Goal: Information Seeking & Learning: Learn about a topic

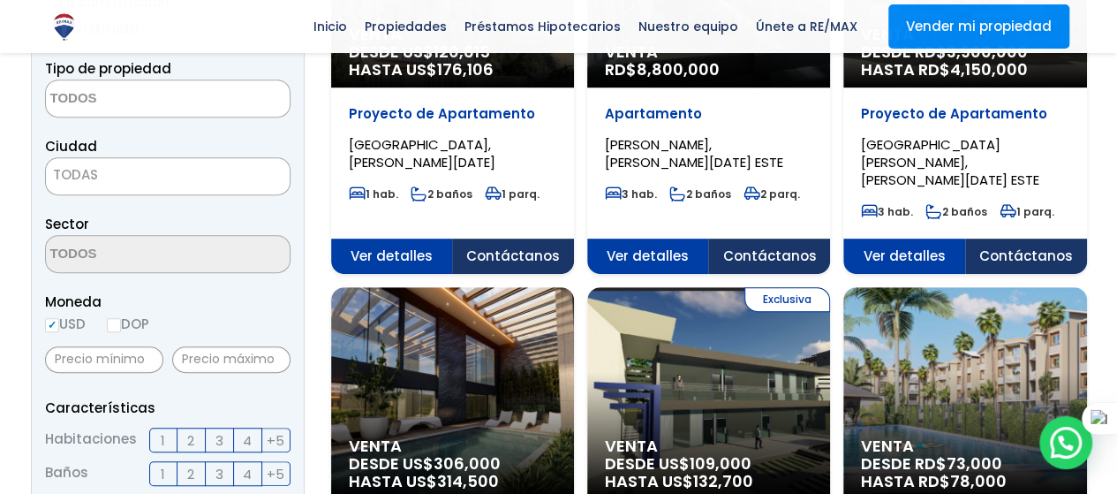
scroll to position [521, 0]
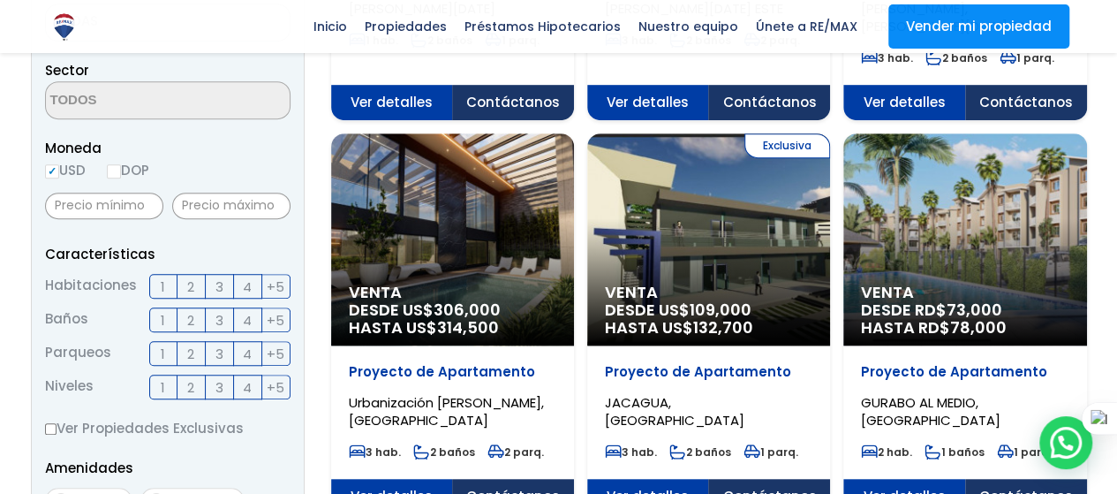
click at [244, 288] on span "4" at bounding box center [247, 287] width 9 height 22
click at [0, 0] on input "4" at bounding box center [0, 0] width 0 height 0
click at [194, 317] on span "2" at bounding box center [190, 320] width 7 height 22
click at [0, 0] on input "2" at bounding box center [0, 0] width 0 height 0
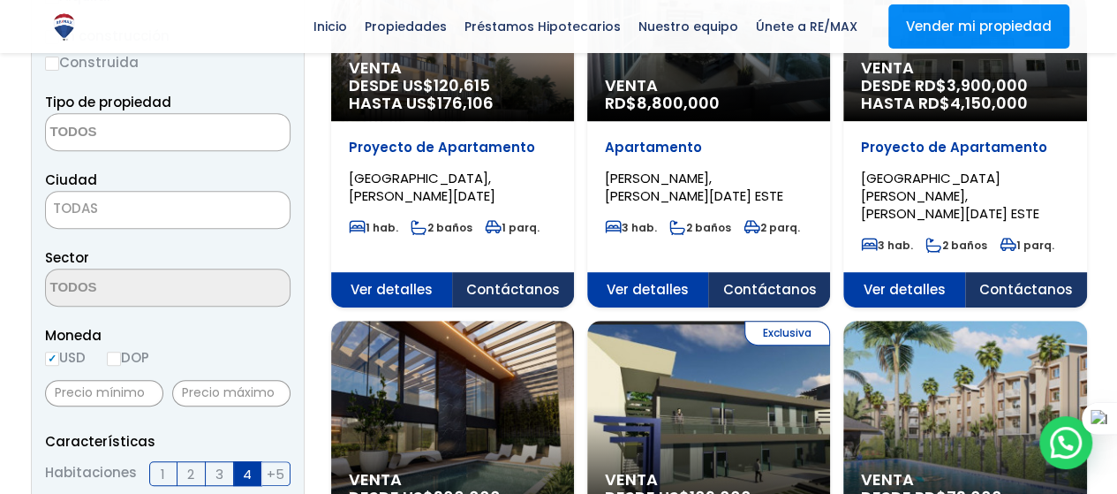
scroll to position [318, 0]
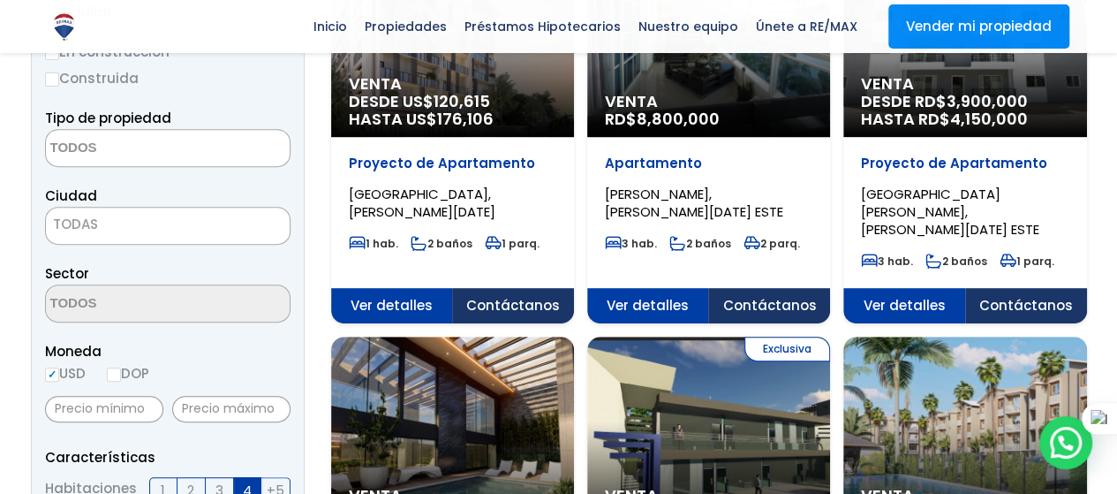
click at [196, 144] on textarea "Search" at bounding box center [131, 149] width 171 height 38
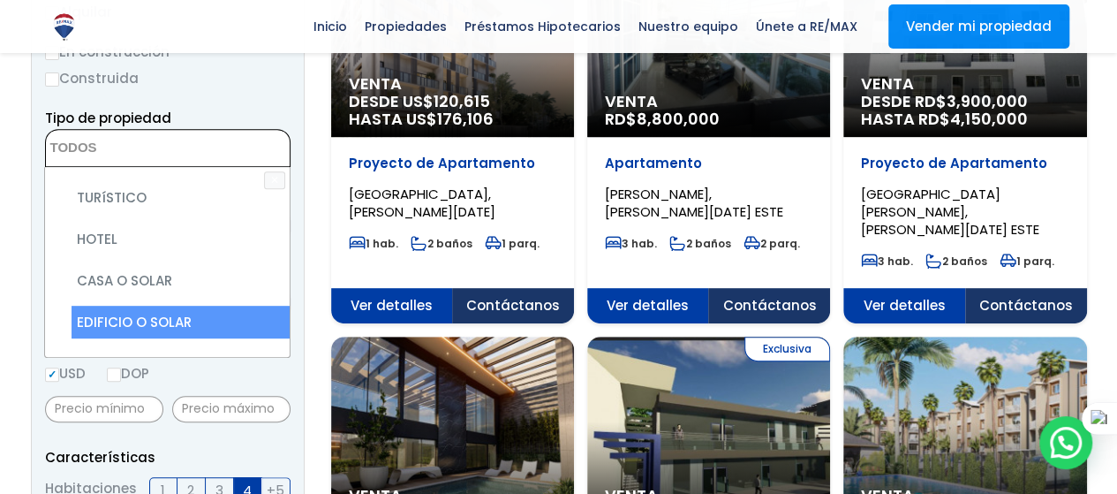
scroll to position [346, 0]
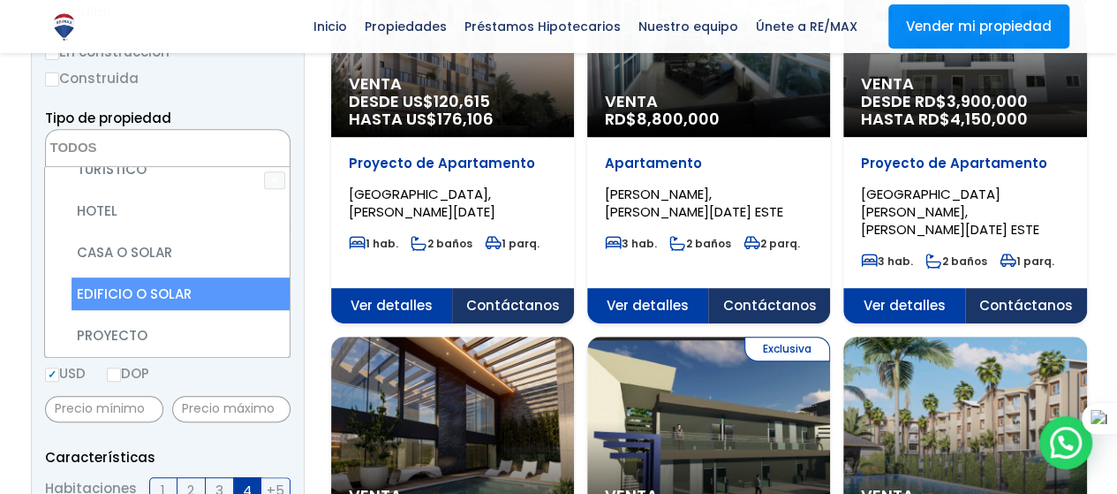
click at [153, 277] on li "EDIFICIO O SOLAR" at bounding box center [181, 293] width 218 height 33
select select "building+or+land"
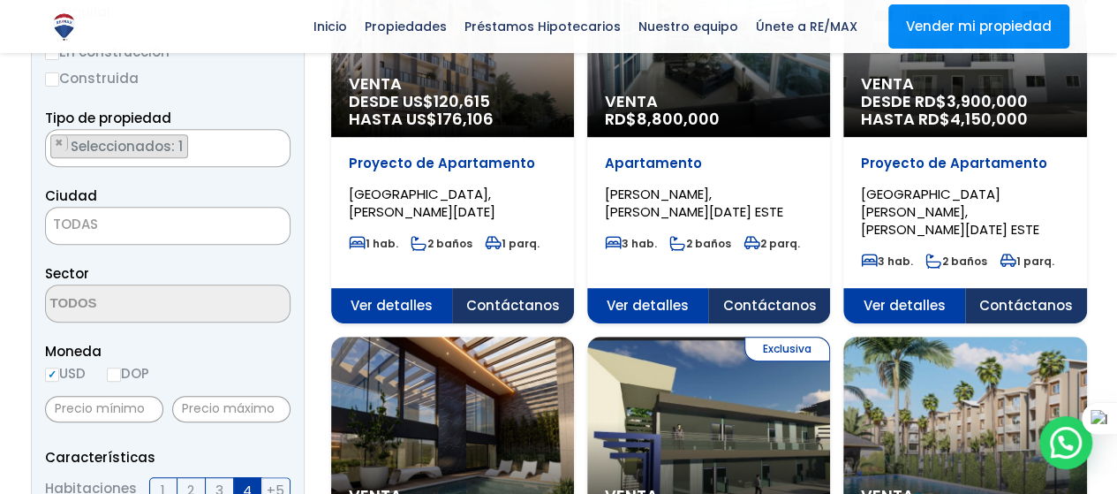
click at [215, 224] on span "TODAS" at bounding box center [168, 224] width 244 height 25
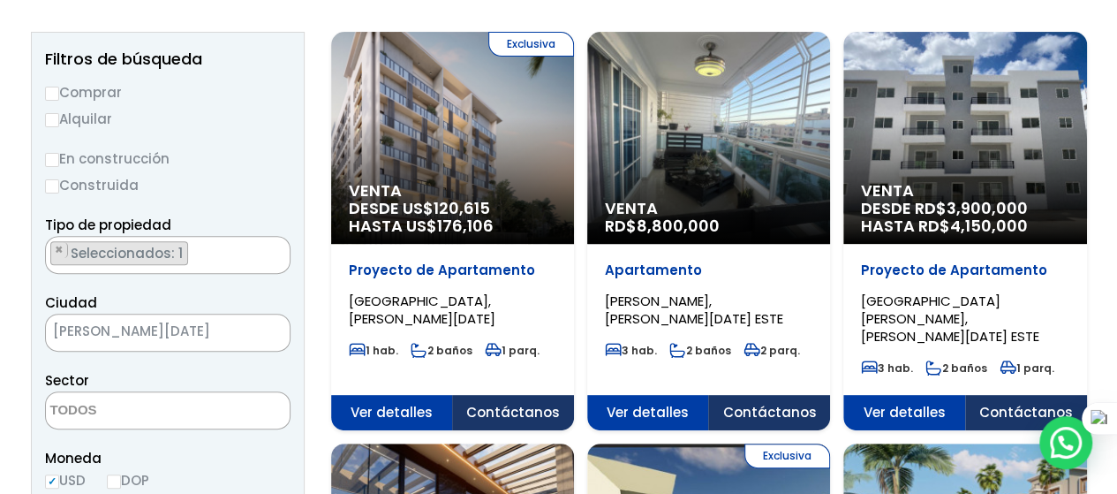
scroll to position [245, 0]
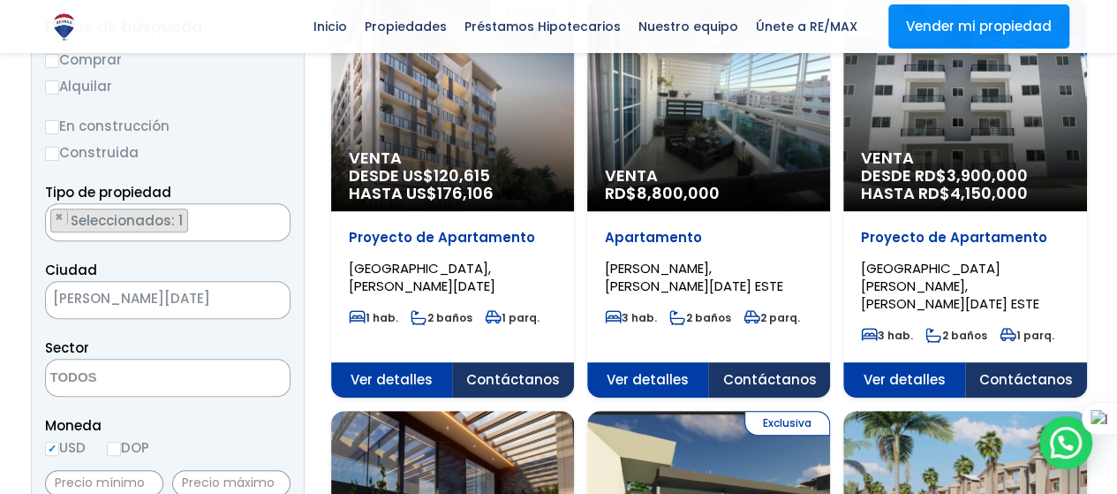
select select "2"
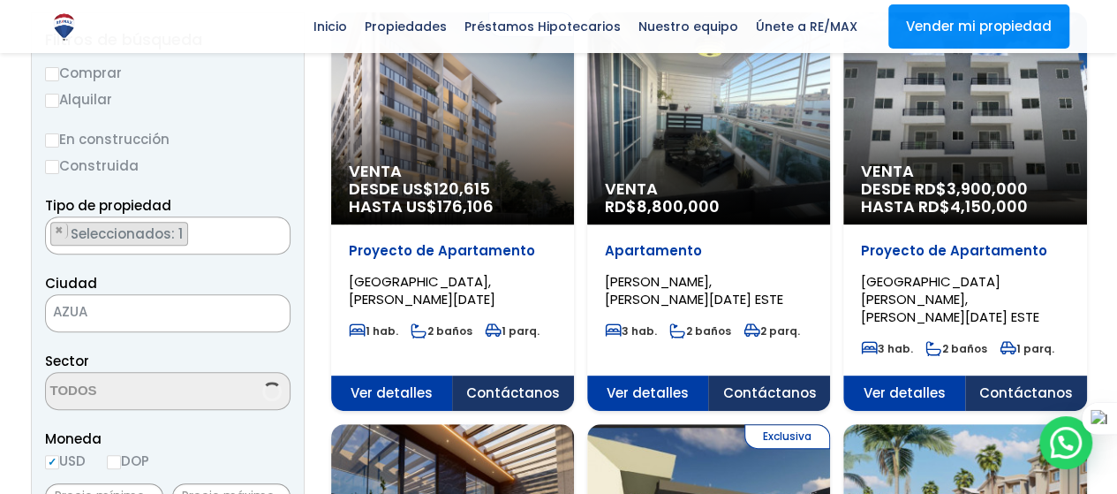
scroll to position [294, 0]
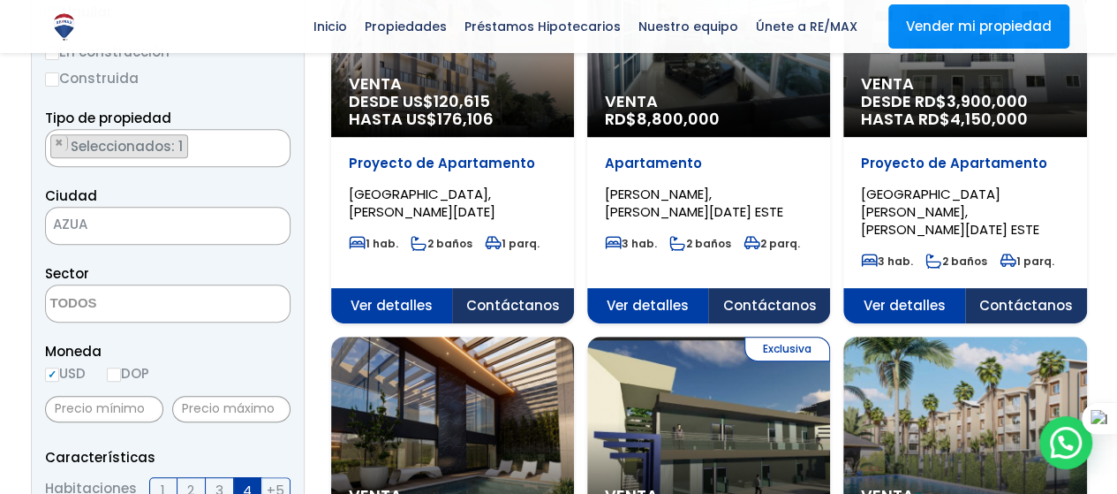
scroll to position [341, 0]
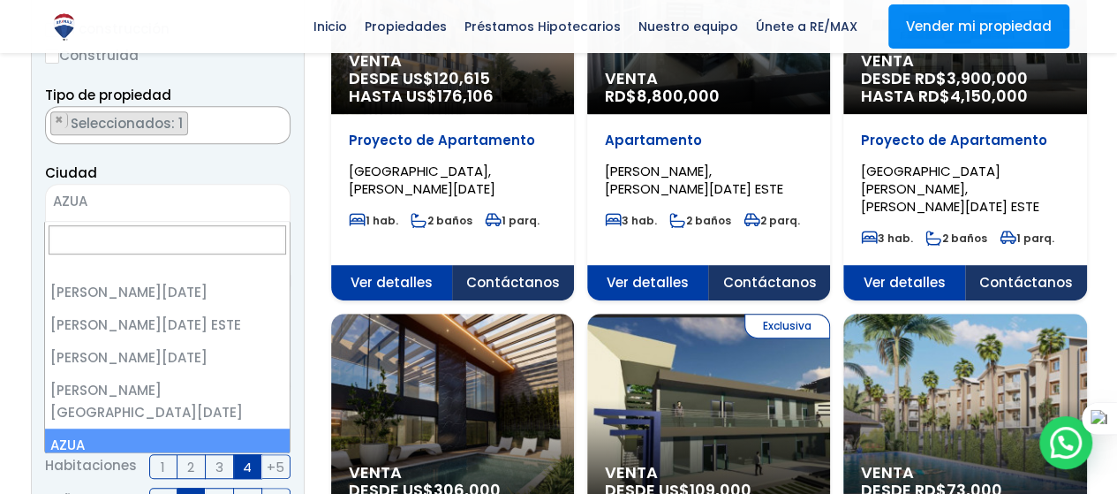
click at [90, 216] on span "× [PERSON_NAME]" at bounding box center [167, 203] width 245 height 38
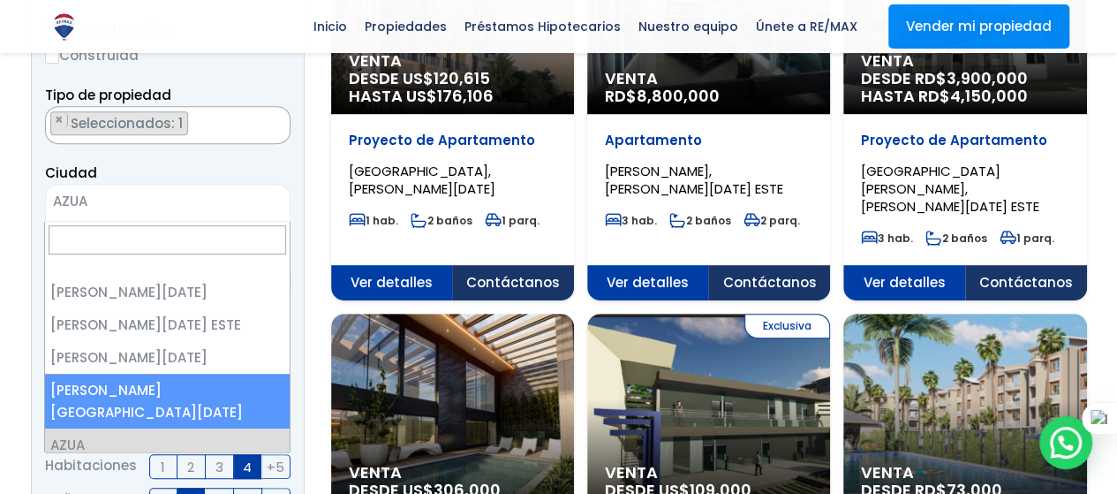
select select "150"
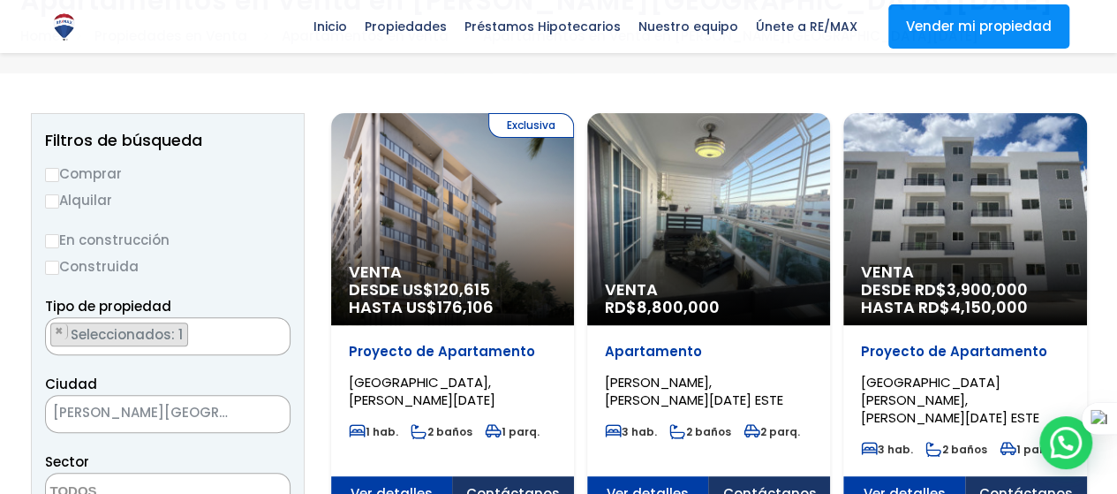
scroll to position [109, 0]
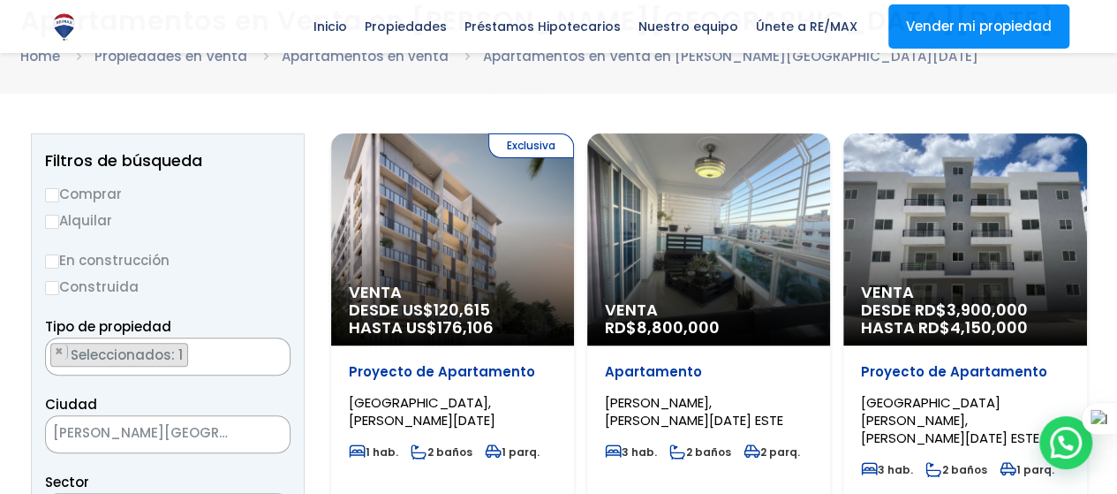
click at [215, 370] on ul "× Seleccionados: 1" at bounding box center [157, 357] width 222 height 38
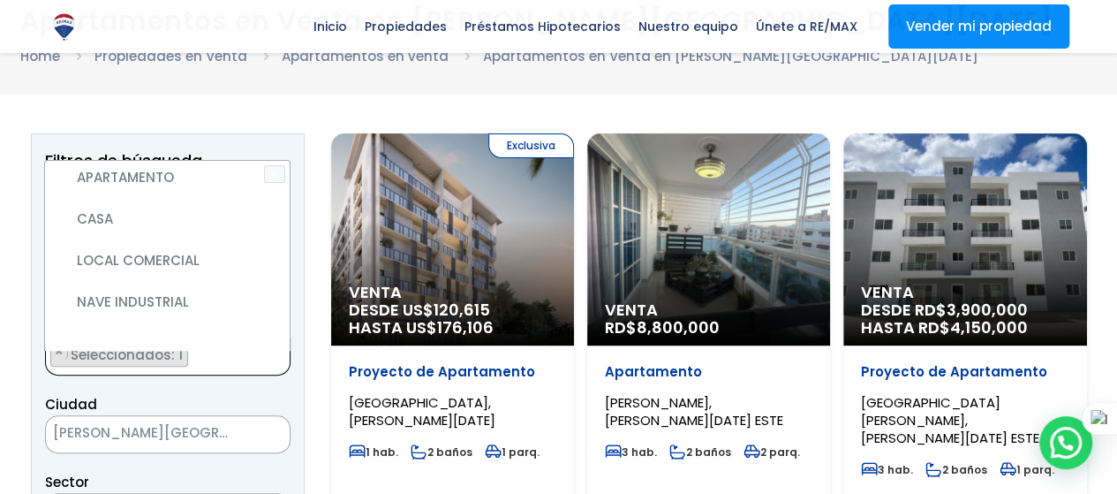
scroll to position [336, 0]
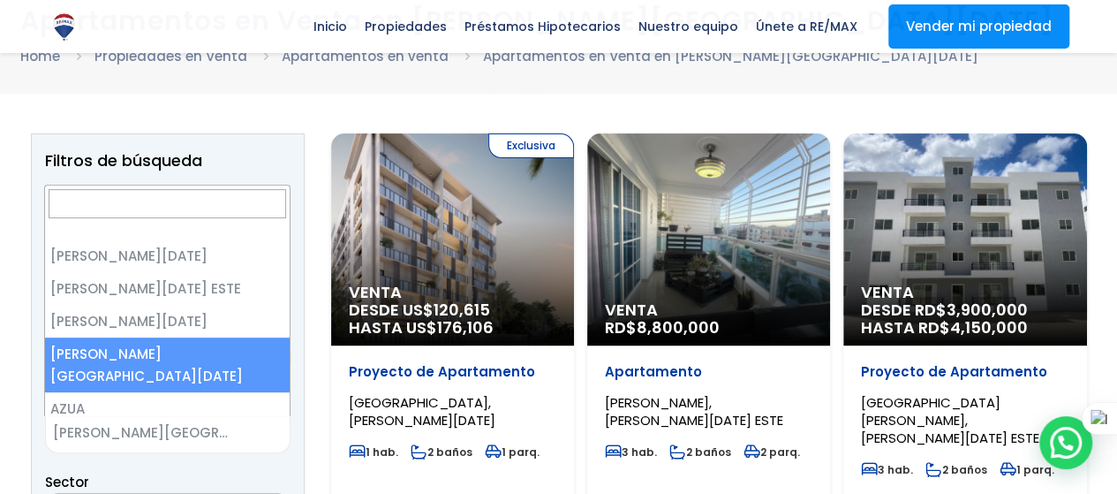
click at [240, 431] on span "[PERSON_NAME][GEOGRAPHIC_DATA][DATE]" at bounding box center [146, 432] width 200 height 25
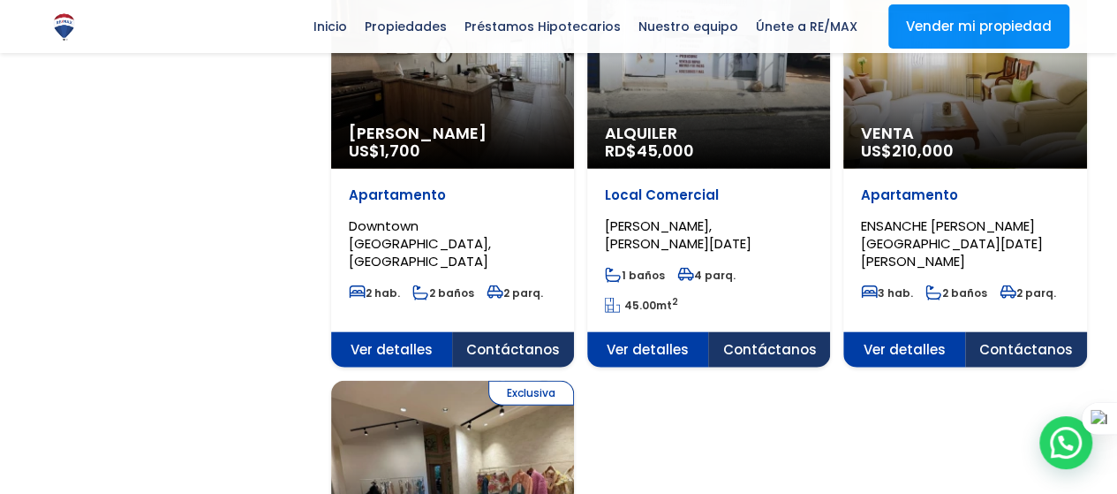
scroll to position [1965, 0]
